Goal: Navigation & Orientation: Go to known website

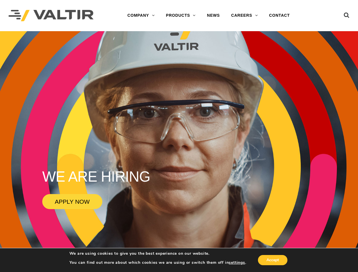
click at [179, 136] on rs-slide "WE ARE HIRING APPLY NOW" at bounding box center [179, 167] width 358 height 272
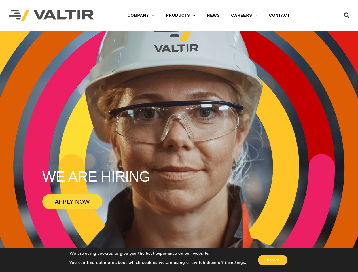
click at [347, 14] on icon at bounding box center [347, 16] width 6 height 9
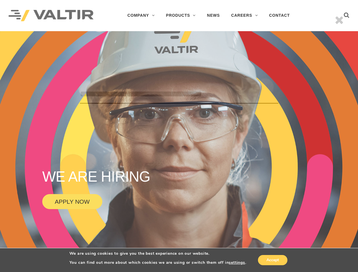
click at [179, 152] on div "******" at bounding box center [179, 136] width 358 height 272
